Goal: Navigation & Orientation: Find specific page/section

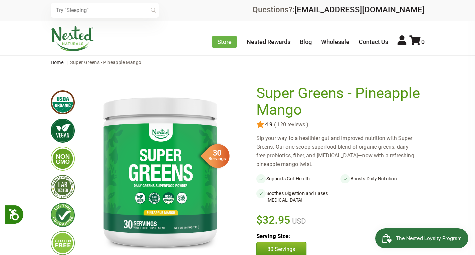
scroll to position [40, 0]
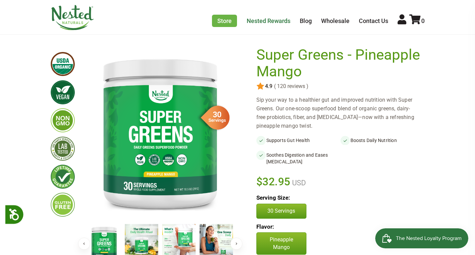
click at [257, 19] on link "Nested Rewards" at bounding box center [269, 20] width 44 height 7
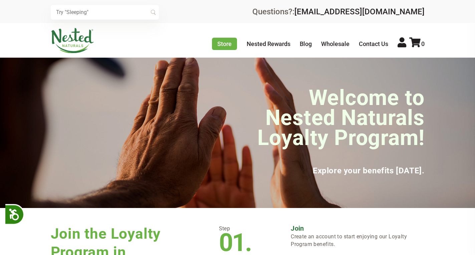
click at [47, 146] on link at bounding box center [237, 127] width 475 height 255
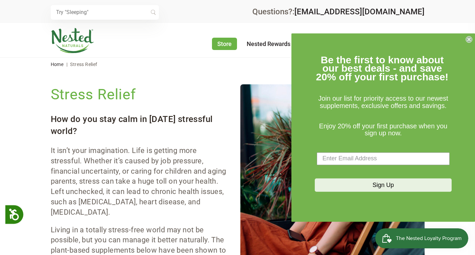
scroll to position [40, 0]
